Goal: Task Accomplishment & Management: Manage account settings

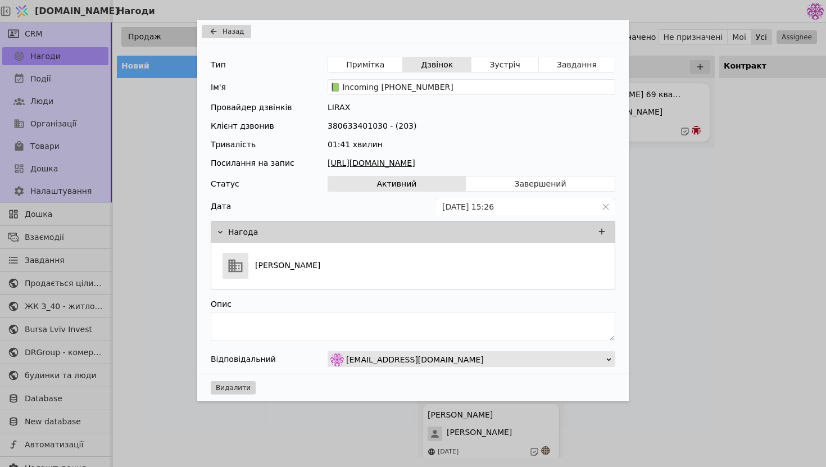
click at [774, 138] on div "Назад Тип Примітка Дзвінок Зустріч Завдання Ім'я 📗 Incoming [PHONE_NUMBER] Пров…" at bounding box center [413, 233] width 826 height 467
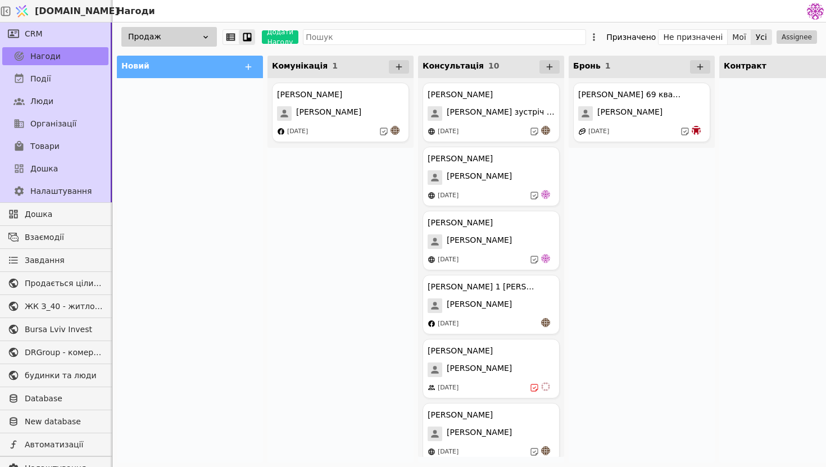
click at [741, 38] on button "Мої" at bounding box center [740, 37] width 24 height 16
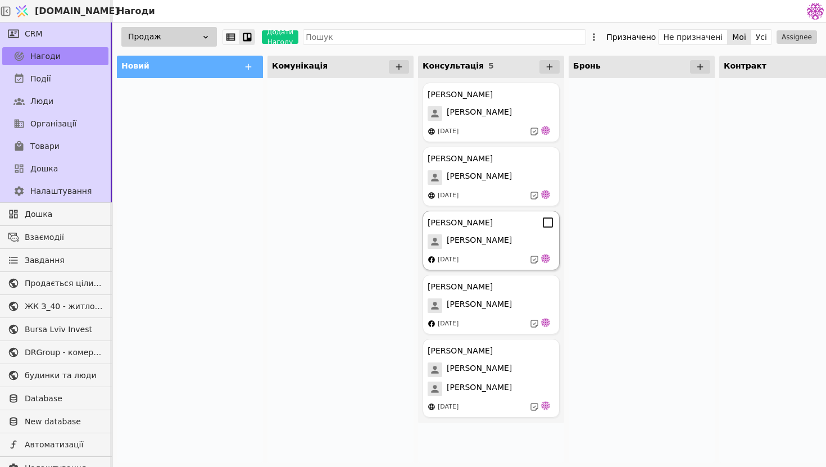
click at [488, 251] on div "[PERSON_NAME] Курдонери [PERSON_NAME] [DATE]" at bounding box center [491, 241] width 137 height 60
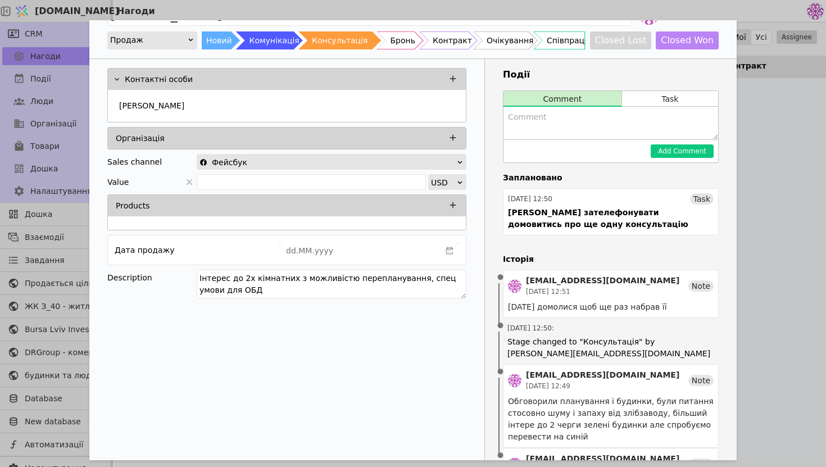
scroll to position [28, 0]
click at [762, 171] on div "[PERSON_NAME] Продаж Новий Комунікація Консультація Бронь Контракт Очікування С…" at bounding box center [413, 233] width 826 height 467
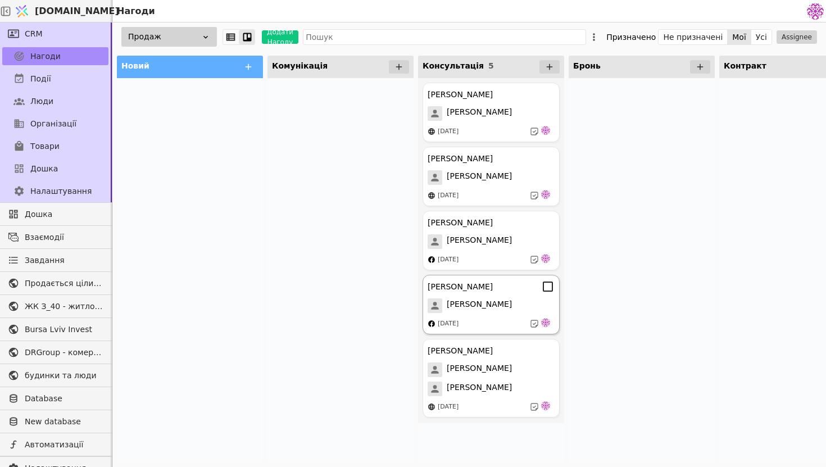
click at [488, 304] on div "[PERSON_NAME]" at bounding box center [491, 305] width 127 height 15
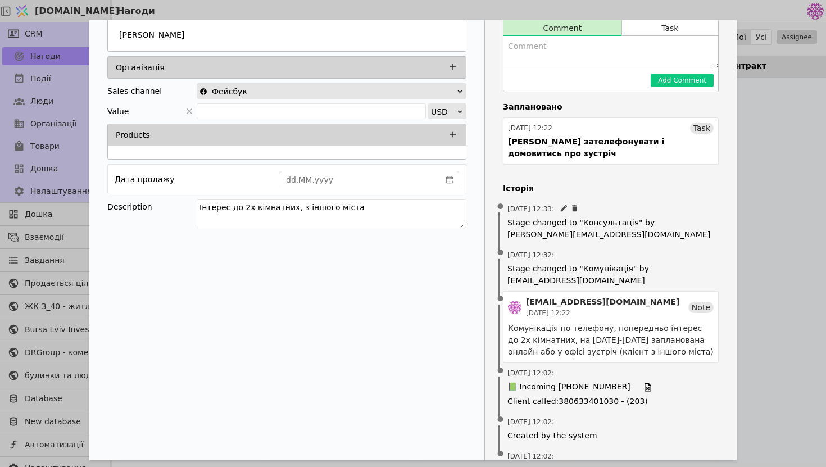
scroll to position [99, 0]
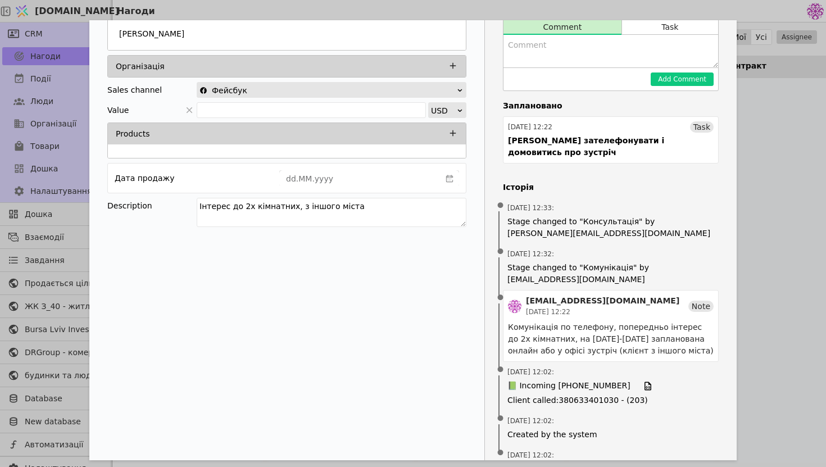
click at [777, 178] on div "[PERSON_NAME] Продаж Новий Комунікація Консультація Бронь Контракт Очікування С…" at bounding box center [413, 233] width 826 height 467
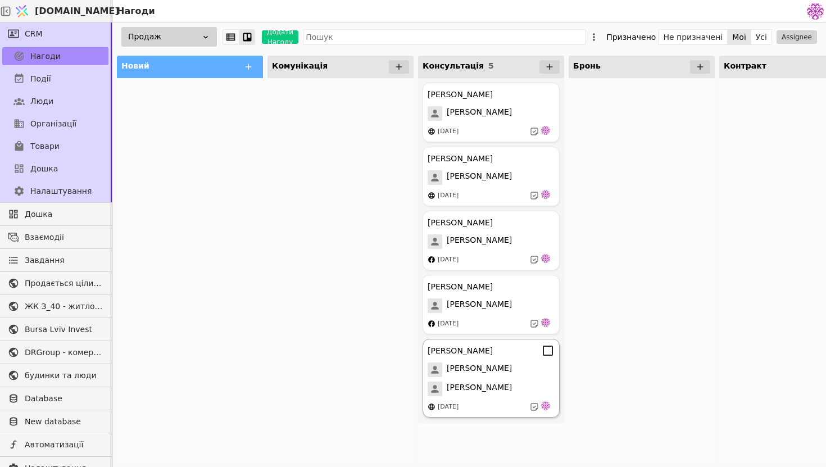
click at [507, 383] on div "[PERSON_NAME]" at bounding box center [491, 389] width 127 height 15
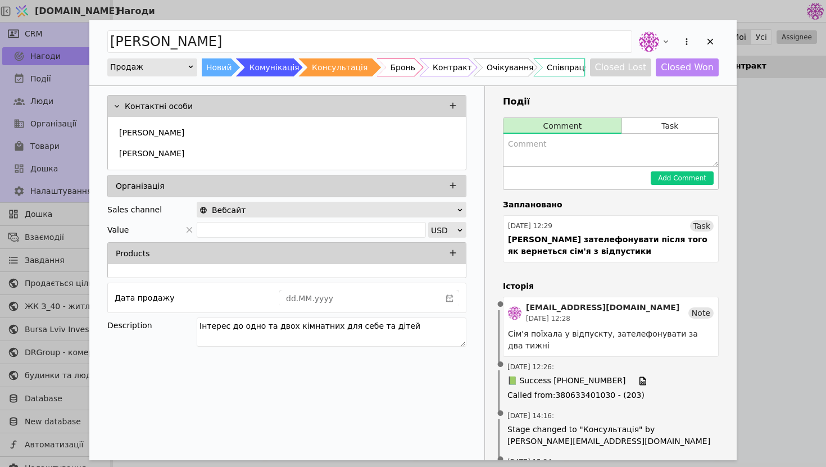
click at [798, 190] on div "[PERSON_NAME] Продаж Новий Комунікація Консультація Бронь Контракт Очікування С…" at bounding box center [413, 233] width 826 height 467
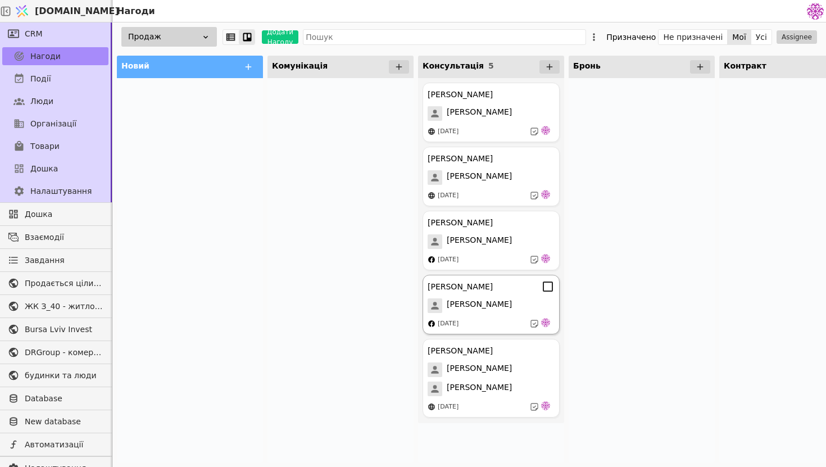
click at [485, 327] on div "[DATE]" at bounding box center [491, 323] width 127 height 11
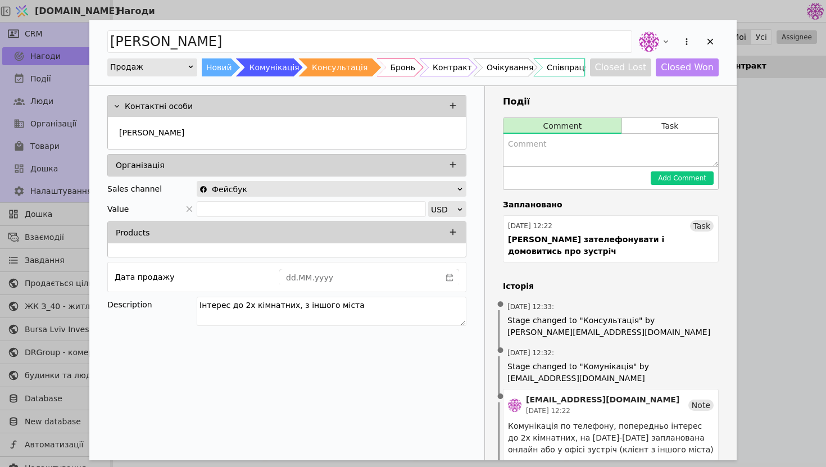
click at [0, 193] on div "[PERSON_NAME] Продаж Новий Комунікація Консультація Бронь Контракт Очікування С…" at bounding box center [413, 233] width 826 height 467
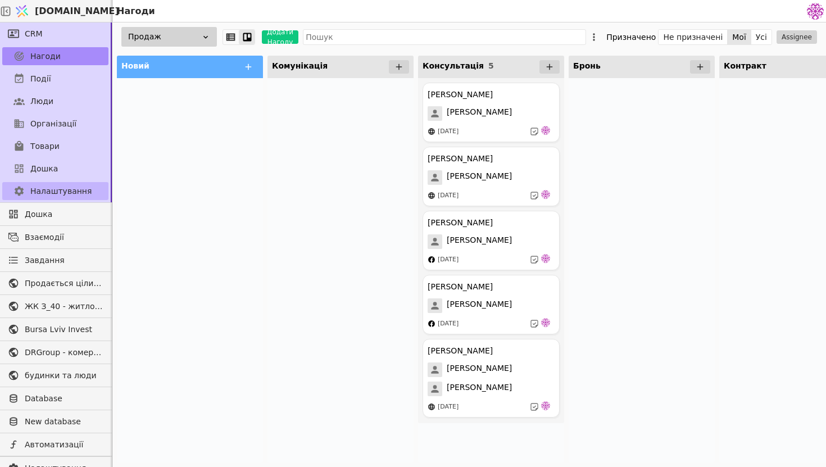
click at [70, 192] on span "Налаштування" at bounding box center [60, 191] width 61 height 12
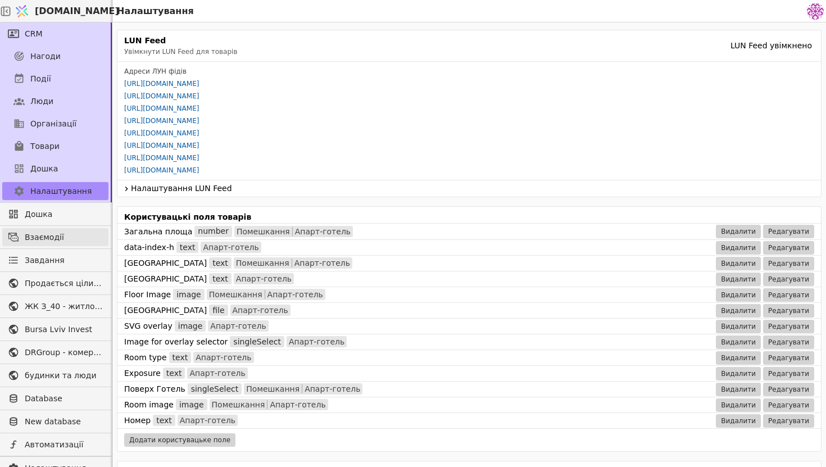
scroll to position [29, 0]
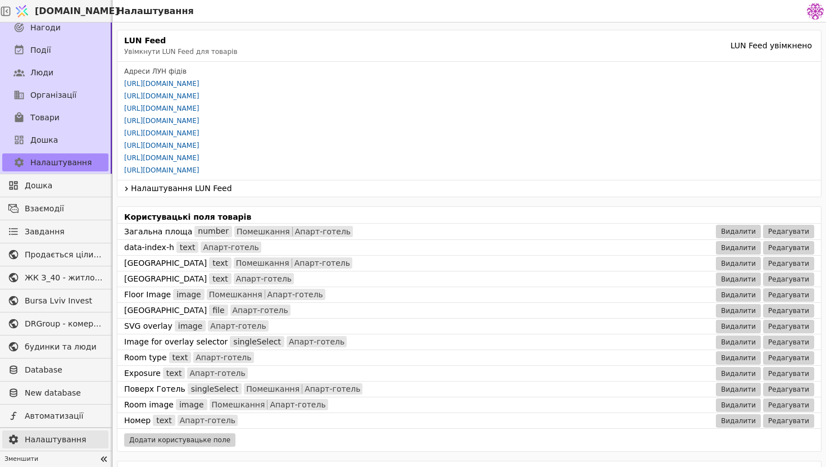
click at [56, 444] on span "Налаштування" at bounding box center [64, 440] width 78 height 12
click at [39, 439] on span "Налаштування" at bounding box center [64, 440] width 78 height 12
